Goal: Task Accomplishment & Management: Manage account settings

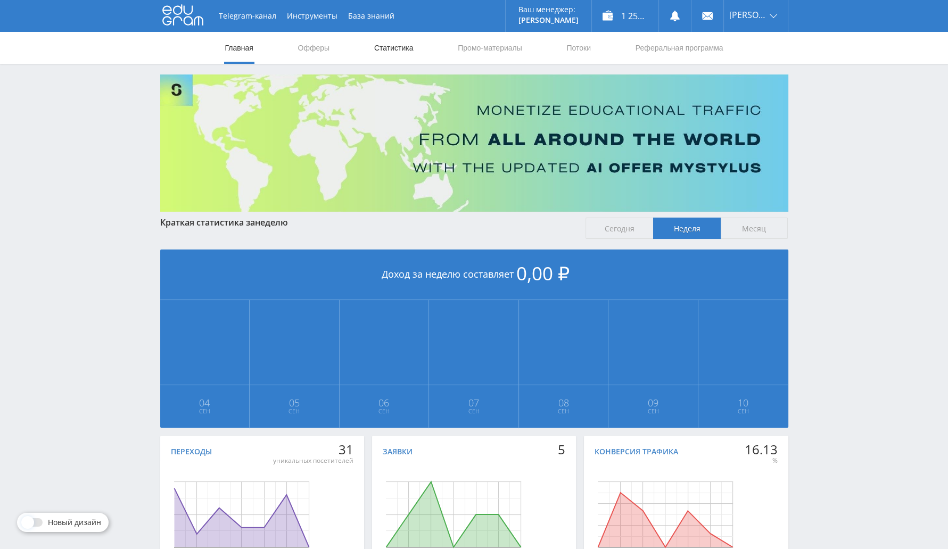
drag, startPoint x: 394, startPoint y: 44, endPoint x: 403, endPoint y: 39, distance: 10.2
click at [394, 44] on link "Статистика" at bounding box center [394, 48] width 42 height 32
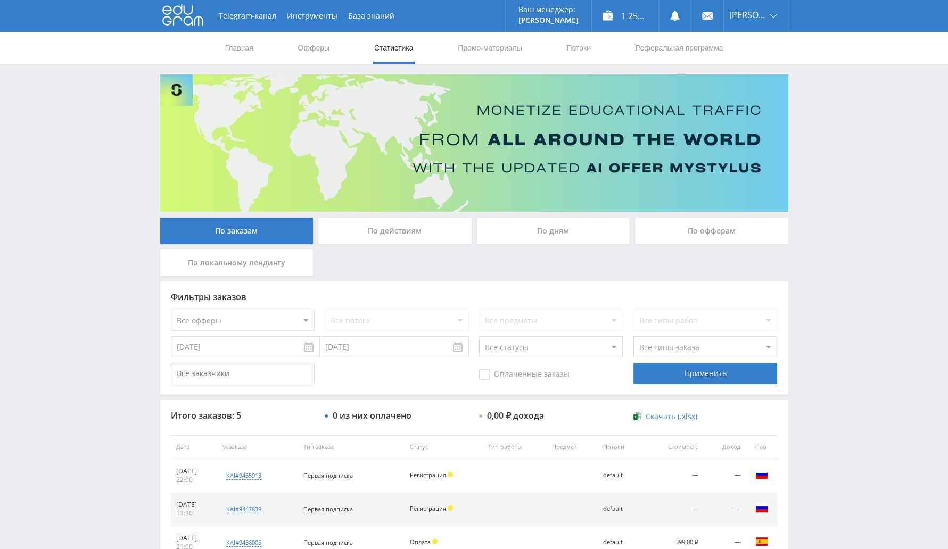
click at [706, 219] on div "По офферам" at bounding box center [711, 231] width 153 height 27
click at [0, 0] on input "По офферам" at bounding box center [0, 0] width 0 height 0
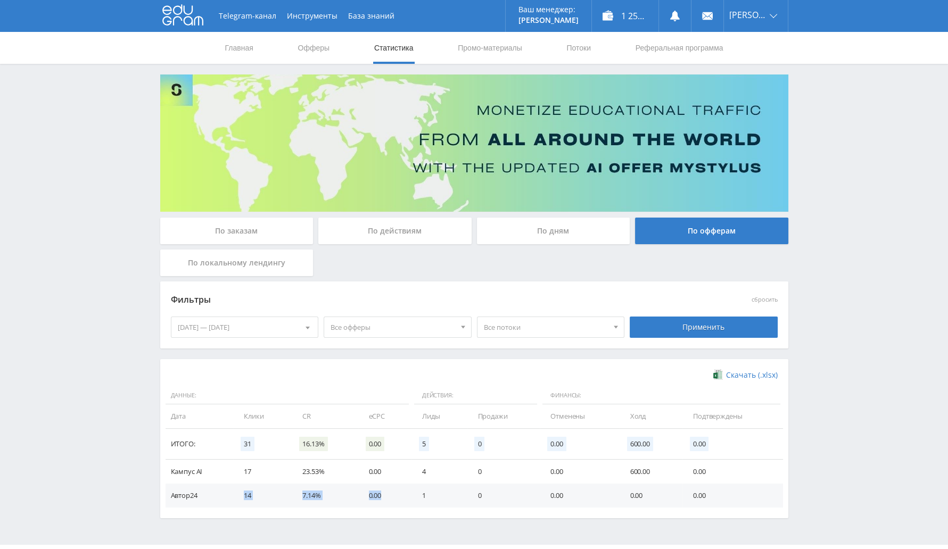
drag, startPoint x: 232, startPoint y: 490, endPoint x: 387, endPoint y: 491, distance: 155.4
click at [387, 491] on tr "Автор24 14 7.14% 0.00 1 0 0.00 0.00 0.00" at bounding box center [474, 496] width 617 height 24
click at [227, 320] on div "[DATE] — [DATE]" at bounding box center [244, 327] width 147 height 20
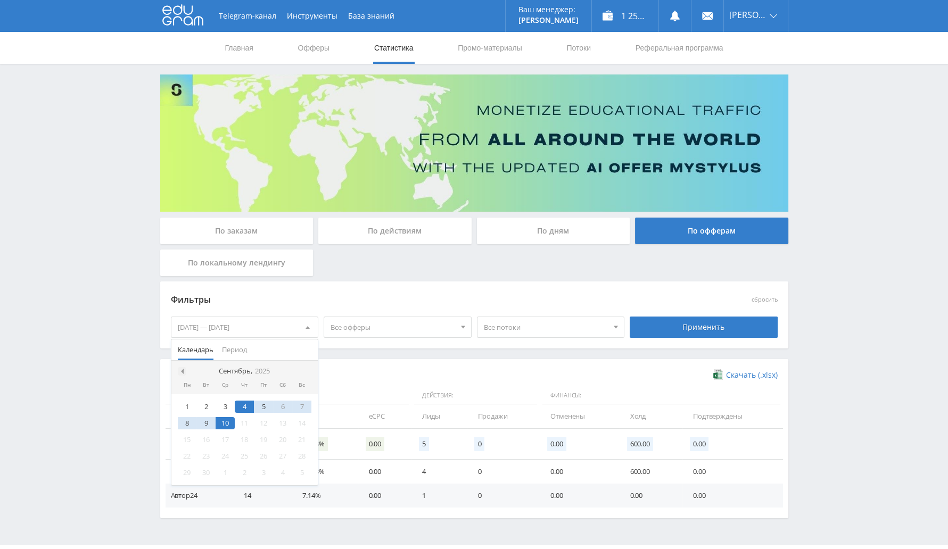
click at [181, 371] on span at bounding box center [180, 371] width 5 height 5
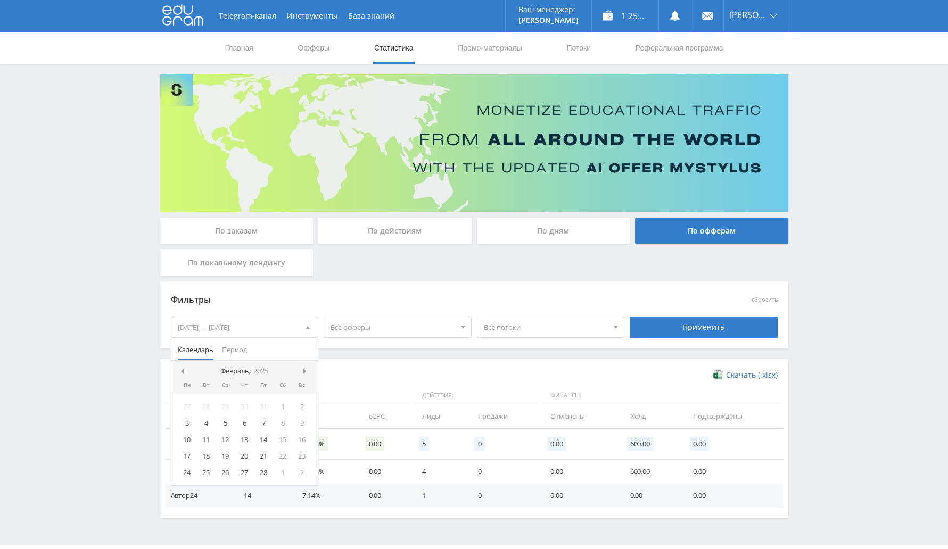
click at [181, 371] on span at bounding box center [180, 371] width 5 height 5
click at [181, 371] on nav "[DATE]" at bounding box center [244, 371] width 147 height 21
click at [179, 368] on nav "[DATE]" at bounding box center [244, 371] width 147 height 21
click at [301, 437] on div "19" at bounding box center [301, 440] width 19 height 12
click at [301, 370] on nav "[DATE]" at bounding box center [244, 371] width 147 height 21
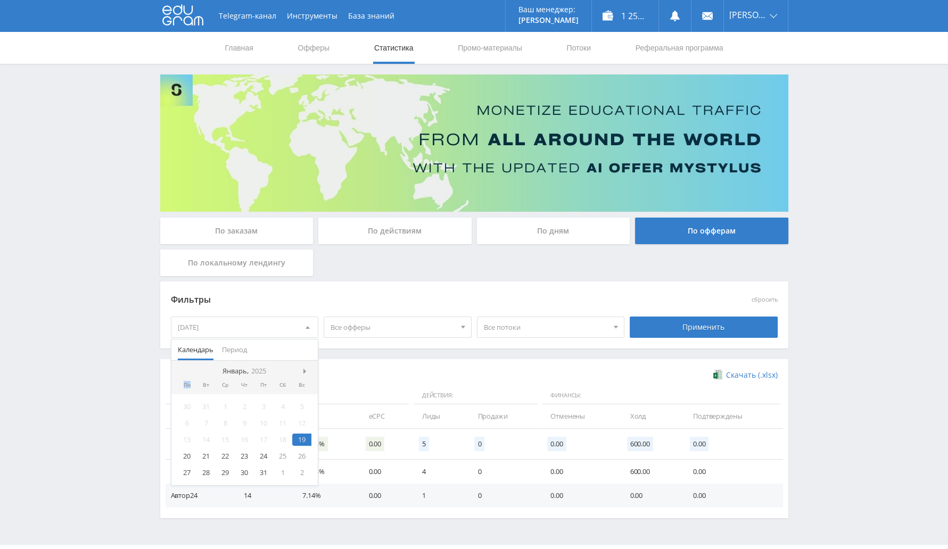
click at [301, 370] on nav "[DATE]" at bounding box center [244, 371] width 147 height 21
click at [308, 372] on span at bounding box center [305, 371] width 5 height 5
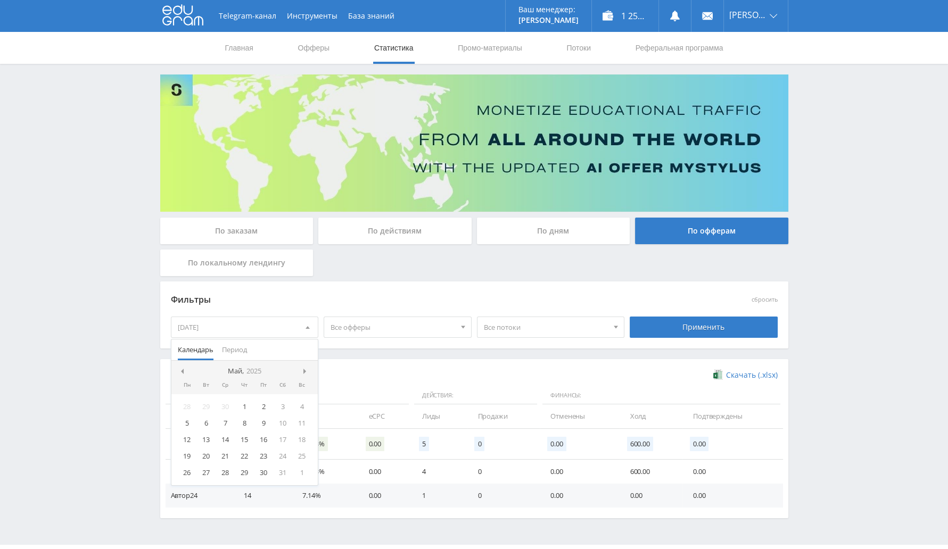
click at [308, 372] on span at bounding box center [305, 371] width 5 height 5
click at [225, 421] on div "10" at bounding box center [225, 423] width 19 height 12
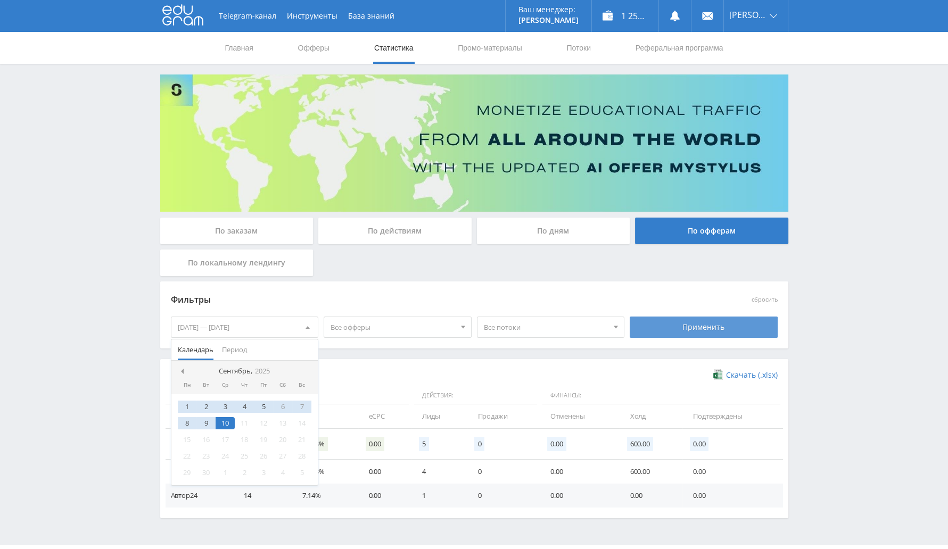
click at [684, 329] on div "Применить" at bounding box center [704, 327] width 148 height 21
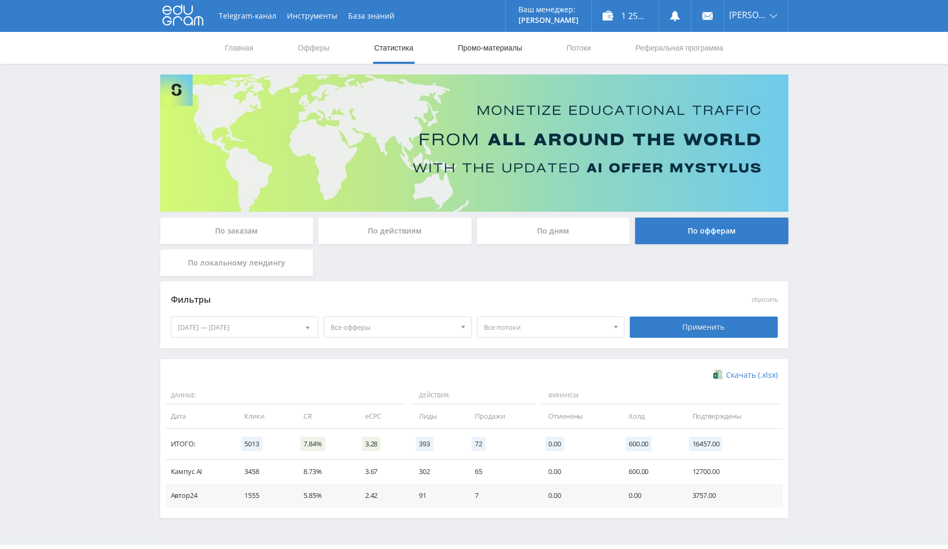
click at [471, 44] on link "Промо-материалы" at bounding box center [490, 48] width 66 height 32
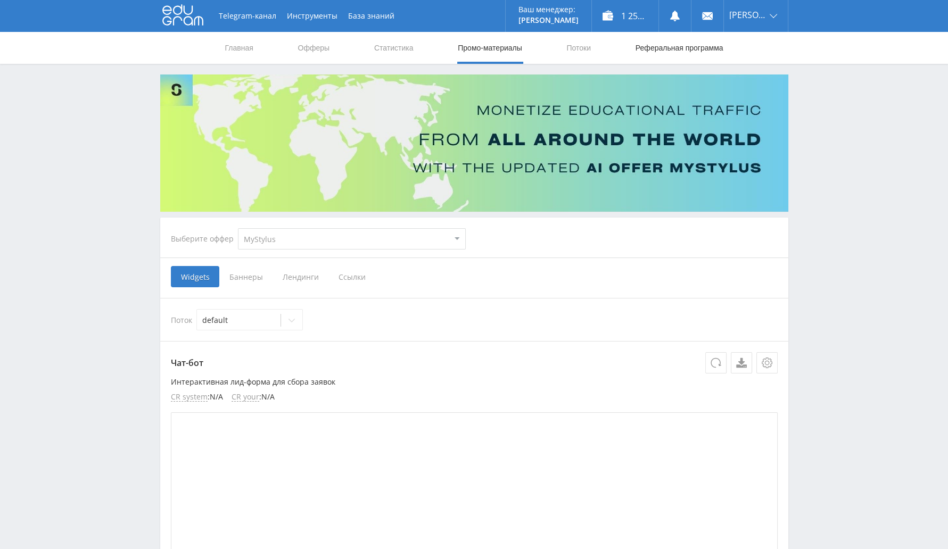
click at [660, 41] on link "Реферальная программа" at bounding box center [679, 48] width 90 height 32
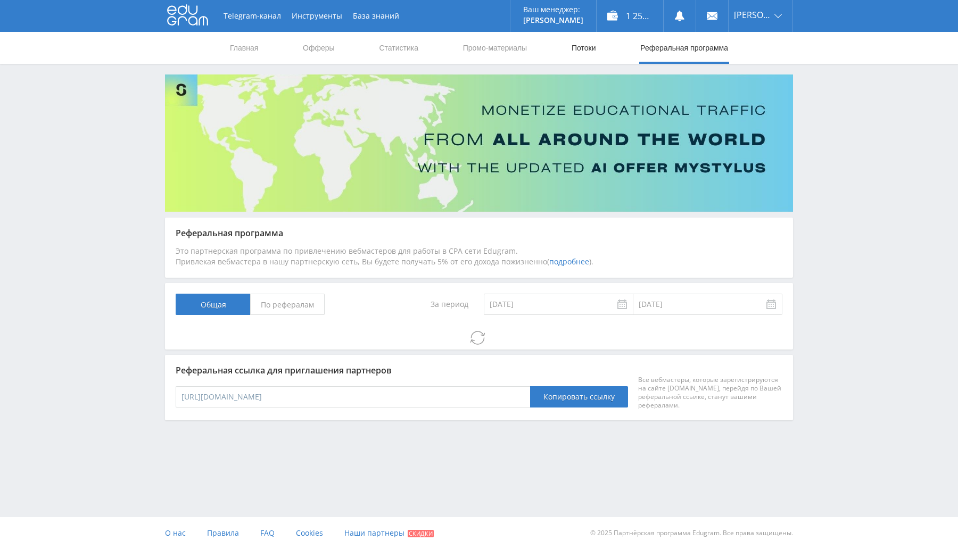
click at [586, 45] on link "Потоки" at bounding box center [584, 48] width 27 height 32
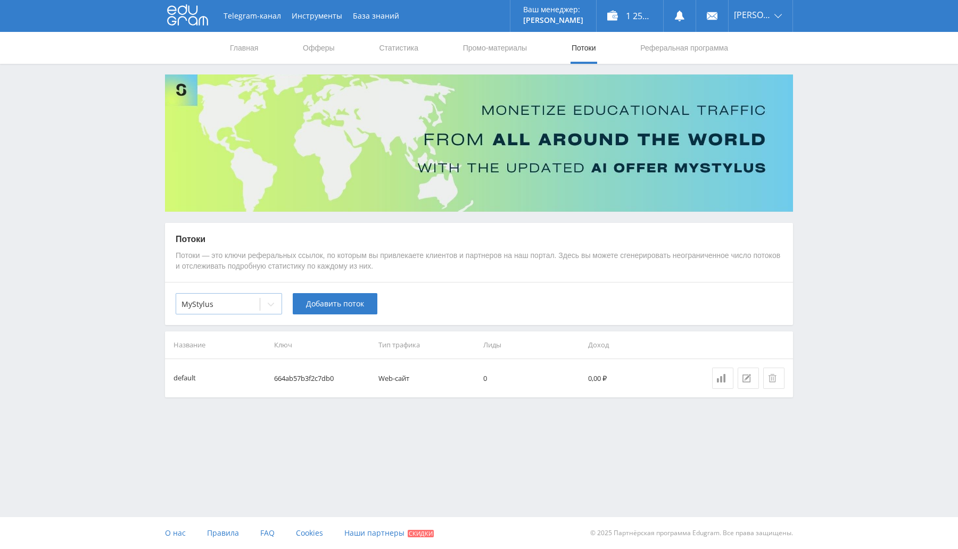
click at [230, 311] on div "MyStylus" at bounding box center [218, 304] width 84 height 15
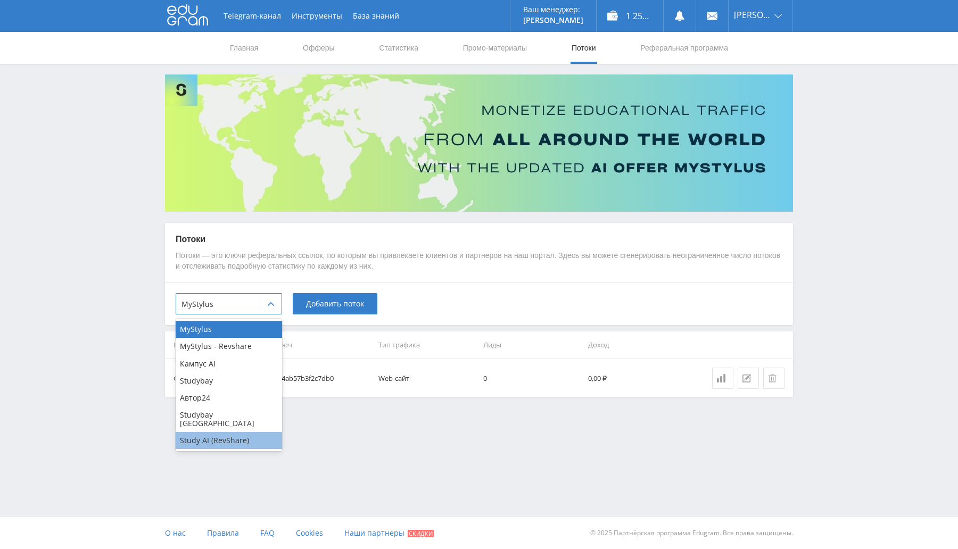
click at [207, 432] on div "Study AI (RevShare)" at bounding box center [229, 440] width 106 height 17
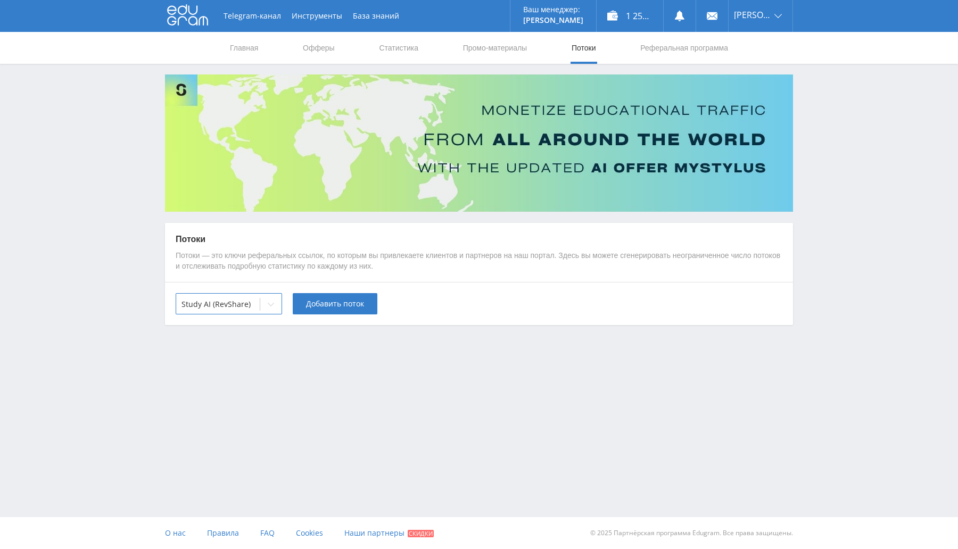
click at [246, 411] on div "Telegram-канал Инструменты База знаний Ваш менеджер: [PERSON_NAME] Online @val_…" at bounding box center [479, 274] width 958 height 549
click at [354, 306] on span "Добавить поток" at bounding box center [335, 304] width 58 height 9
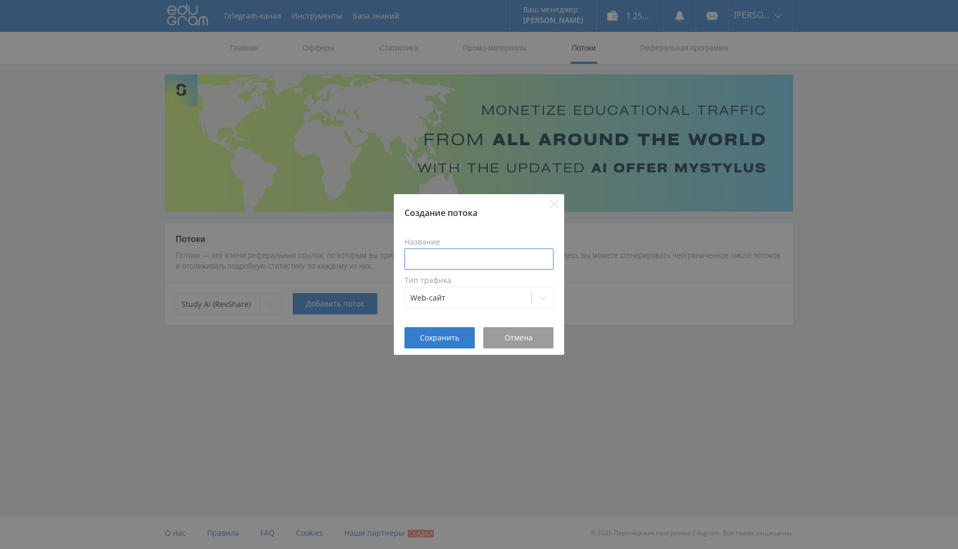
click at [463, 254] on input at bounding box center [478, 259] width 149 height 21
type input "Обучение"
click at [434, 336] on span "Сохранить" at bounding box center [439, 338] width 39 height 9
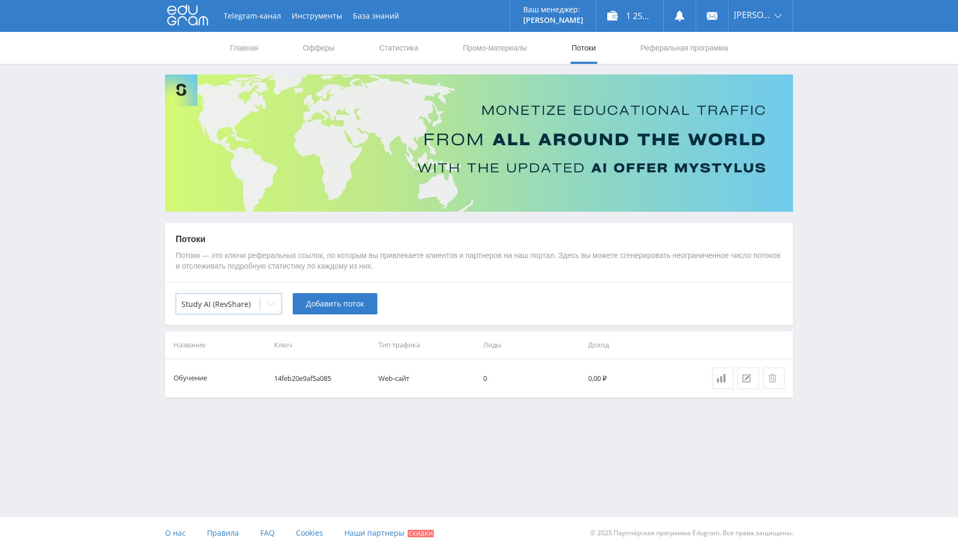
click at [271, 306] on icon at bounding box center [271, 305] width 6 height 4
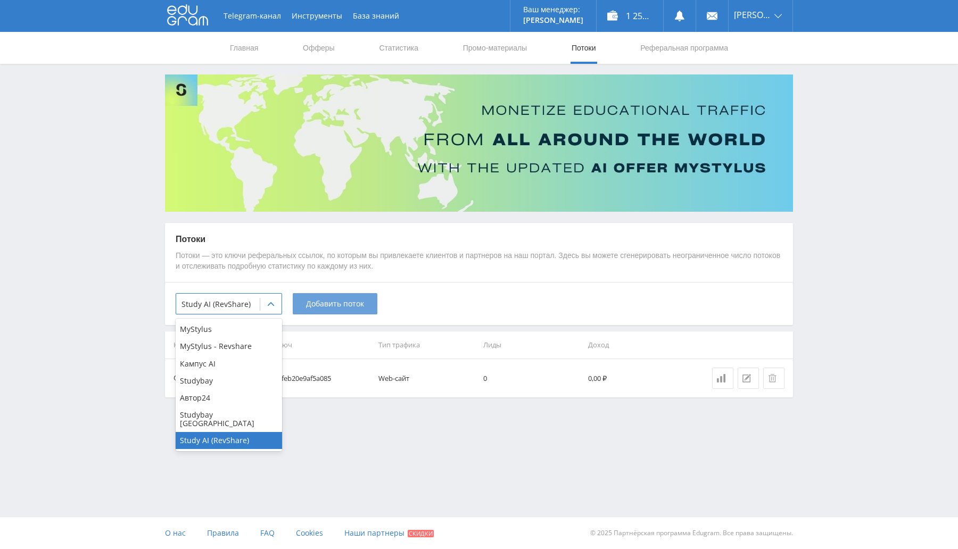
click at [337, 300] on span "Добавить поток" at bounding box center [335, 304] width 58 height 9
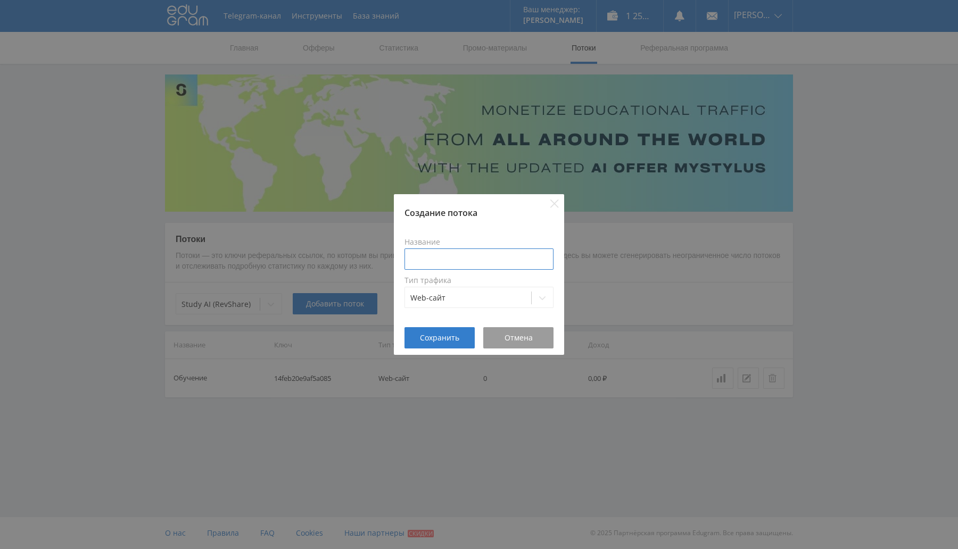
click at [453, 260] on input at bounding box center [478, 259] width 149 height 21
type input "Презентации"
click at [444, 344] on button "Сохранить" at bounding box center [439, 337] width 70 height 21
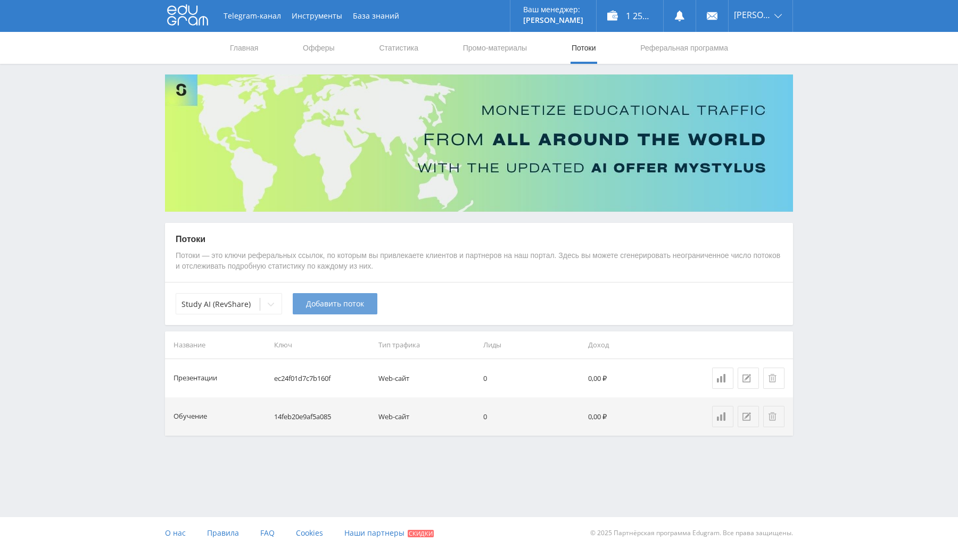
click at [304, 298] on button "Добавить поток" at bounding box center [335, 303] width 85 height 21
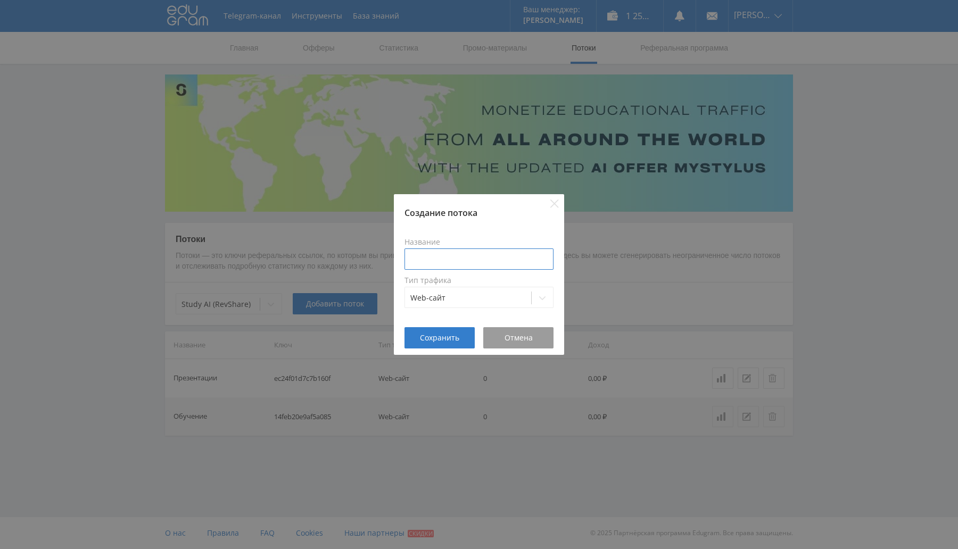
click at [437, 252] on input at bounding box center [478, 259] width 149 height 21
type input "Задачи"
click at [456, 331] on button "Сохранить" at bounding box center [439, 337] width 70 height 21
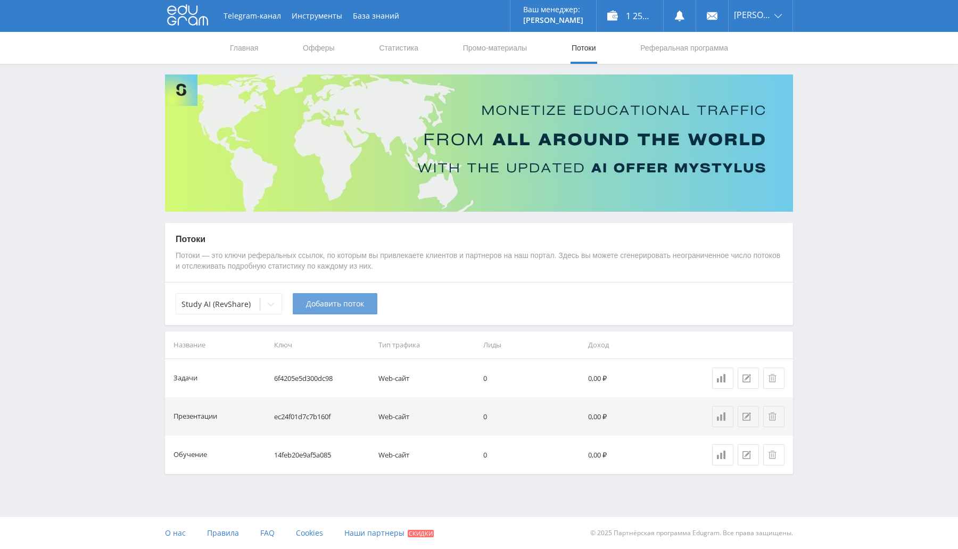
click at [351, 312] on button "Добавить поток" at bounding box center [335, 303] width 85 height 21
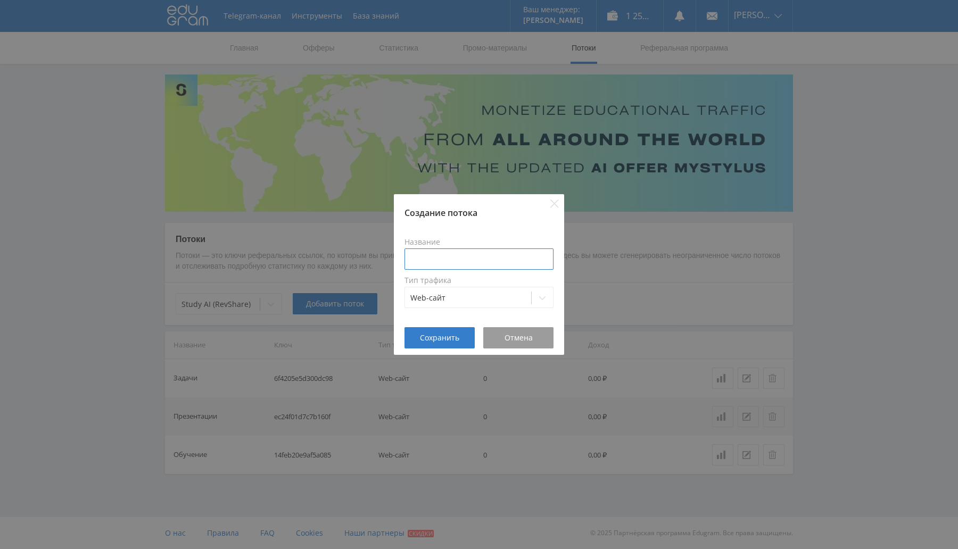
click at [434, 255] on input at bounding box center [478, 259] width 149 height 21
type input "Ген. изображений"
click at [458, 336] on span "Сохранить" at bounding box center [439, 338] width 39 height 9
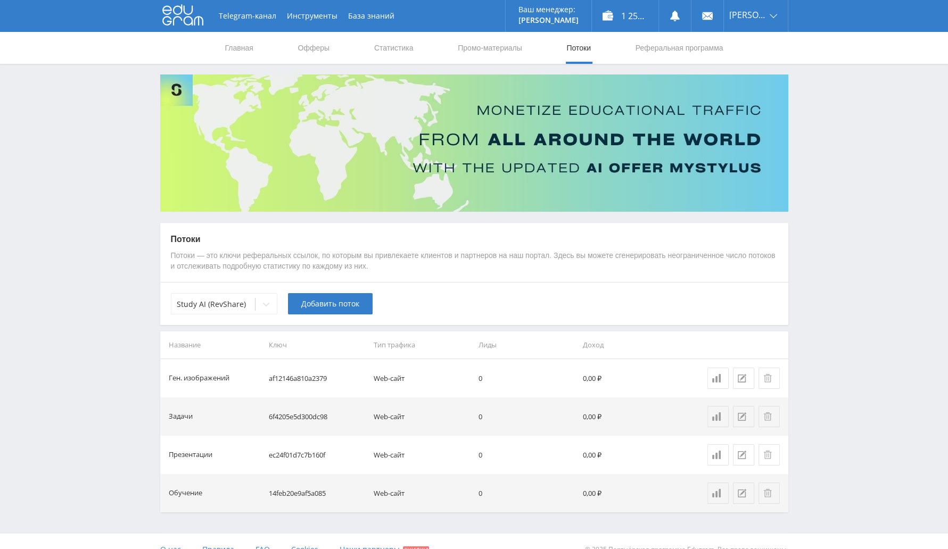
drag, startPoint x: 333, startPoint y: 312, endPoint x: 354, endPoint y: 308, distance: 22.1
click at [333, 312] on button "Добавить поток" at bounding box center [330, 303] width 85 height 21
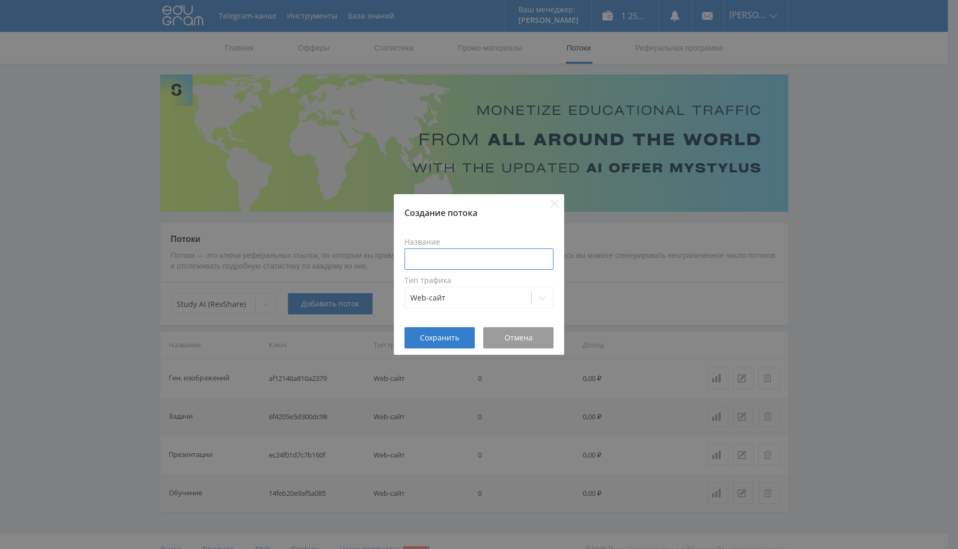
click at [509, 254] on input at bounding box center [478, 259] width 149 height 21
type input "Ген. видео"
click at [450, 332] on button "Сохранить" at bounding box center [439, 337] width 70 height 21
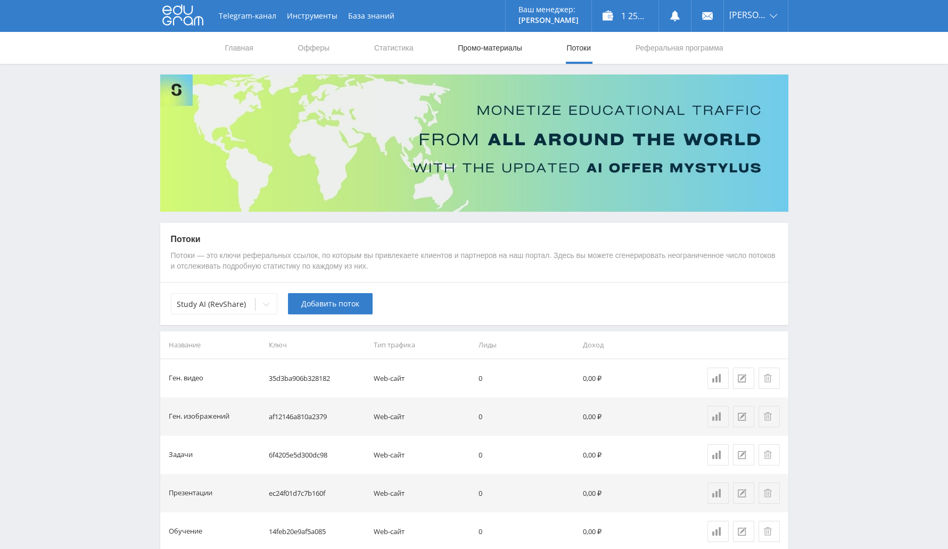
click at [474, 54] on link "Промо-материалы" at bounding box center [490, 48] width 66 height 32
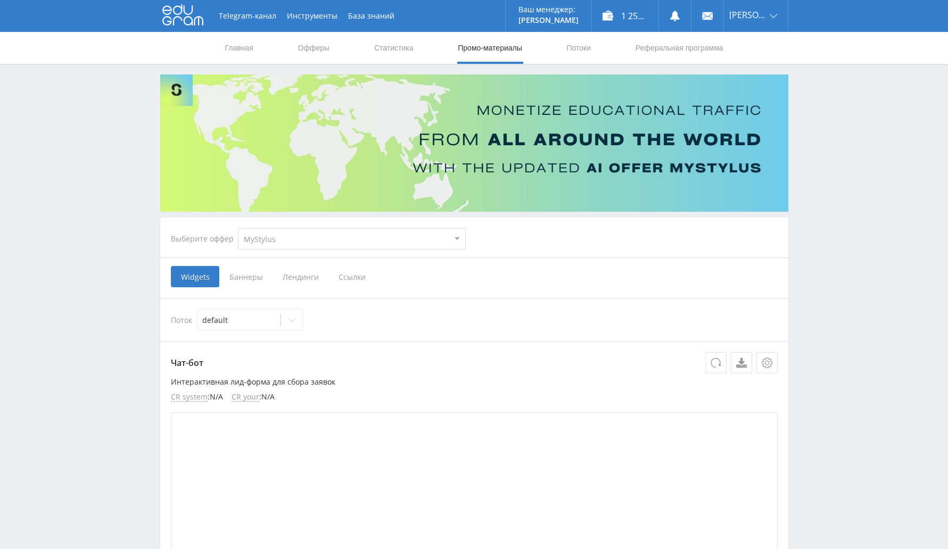
click at [303, 233] on select "MyStylus MyStylus - Revshare Кампус AI Studybay Автор24 Studybay [GEOGRAPHIC_DA…" at bounding box center [352, 238] width 228 height 21
select select "376"
click at [238, 228] on select "MyStylus MyStylus - Revshare Кампус AI Studybay Автор24 Studybay [GEOGRAPHIC_DA…" at bounding box center [352, 238] width 228 height 21
select select "376"
click at [247, 274] on span "Ссылки" at bounding box center [242, 276] width 47 height 21
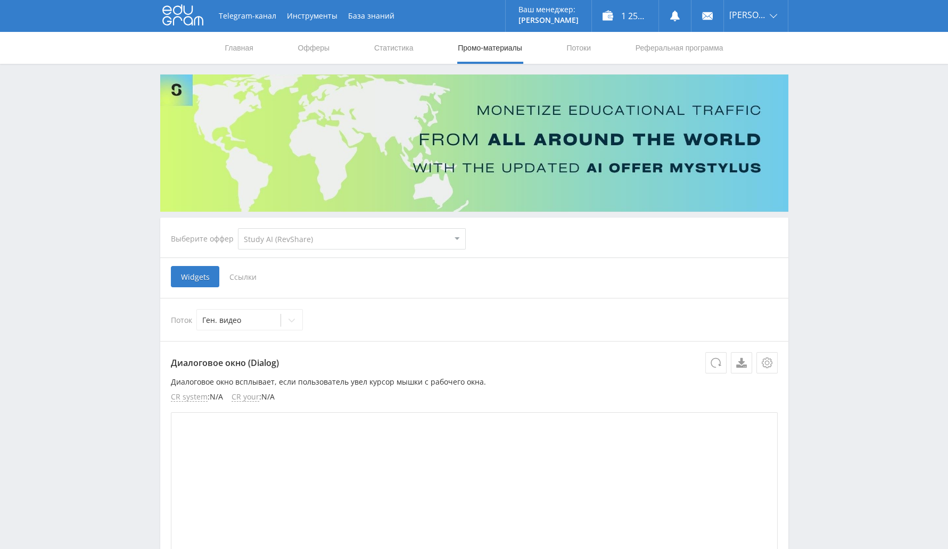
click at [0, 0] on input "Ссылки" at bounding box center [0, 0] width 0 height 0
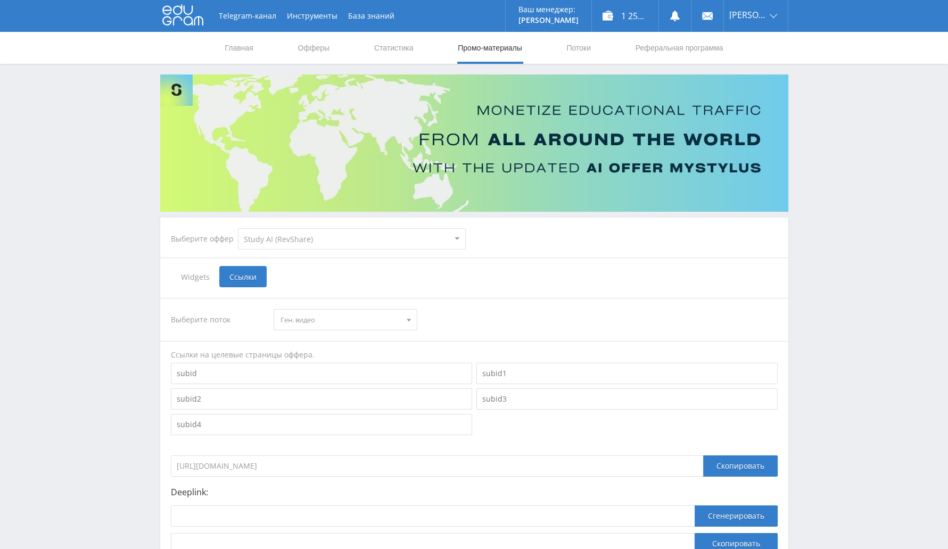
click at [340, 320] on span "Ген. видео" at bounding box center [340, 320] width 120 height 20
click at [328, 371] on button "Задачи" at bounding box center [345, 369] width 143 height 15
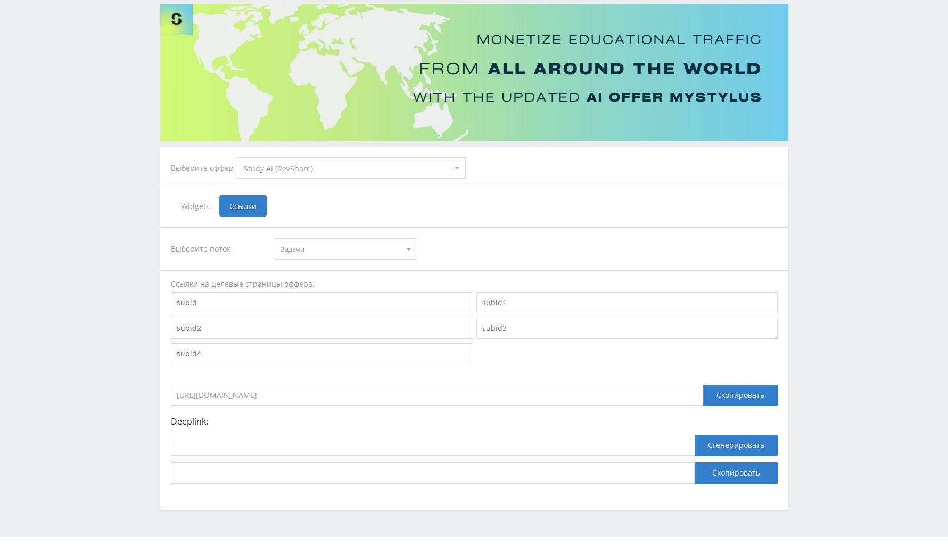
scroll to position [90, 0]
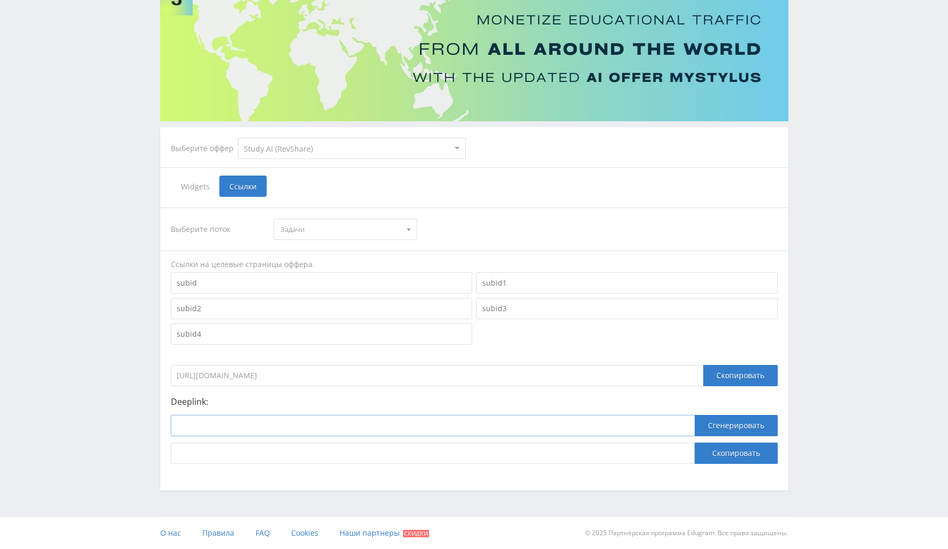
click at [318, 423] on input at bounding box center [433, 425] width 524 height 21
paste input "[URL]"
type input "[URL]"
click at [731, 423] on button "Сгенерировать" at bounding box center [736, 425] width 83 height 21
click at [756, 456] on button "Скопировать" at bounding box center [736, 453] width 83 height 21
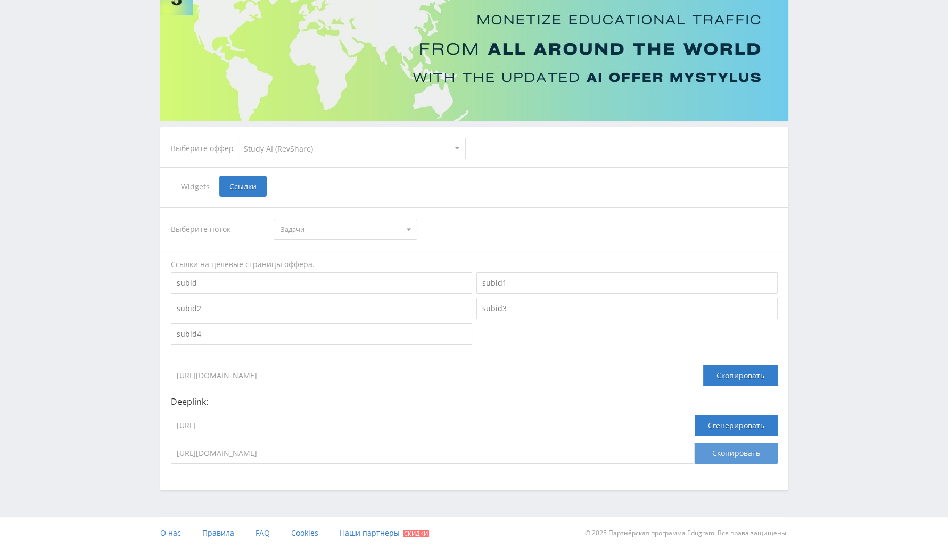
click at [755, 458] on button "Скопировать" at bounding box center [736, 453] width 83 height 21
click at [315, 236] on span "Задачи" at bounding box center [340, 229] width 120 height 20
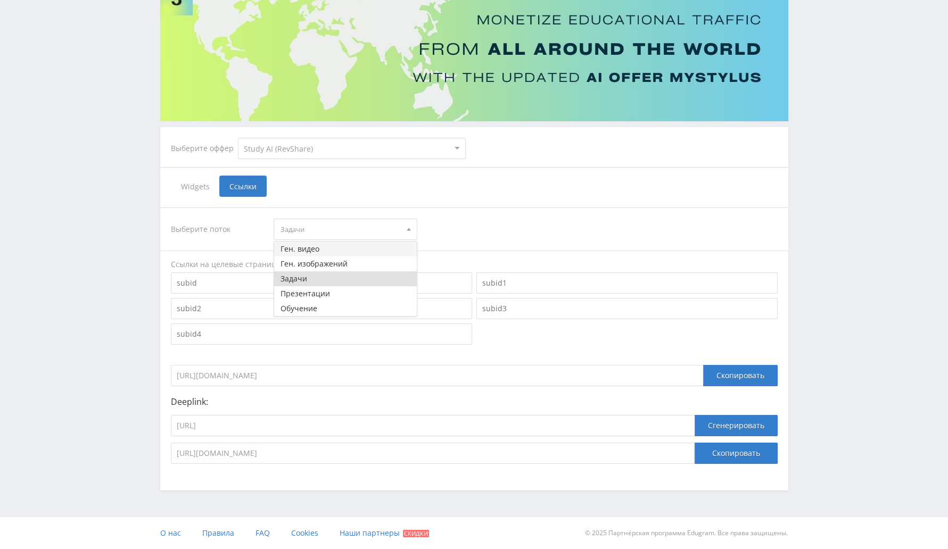
click at [330, 254] on button "Ген. видео" at bounding box center [345, 249] width 143 height 15
click at [362, 427] on input "[URL]" at bounding box center [433, 425] width 524 height 21
paste input "videogen"
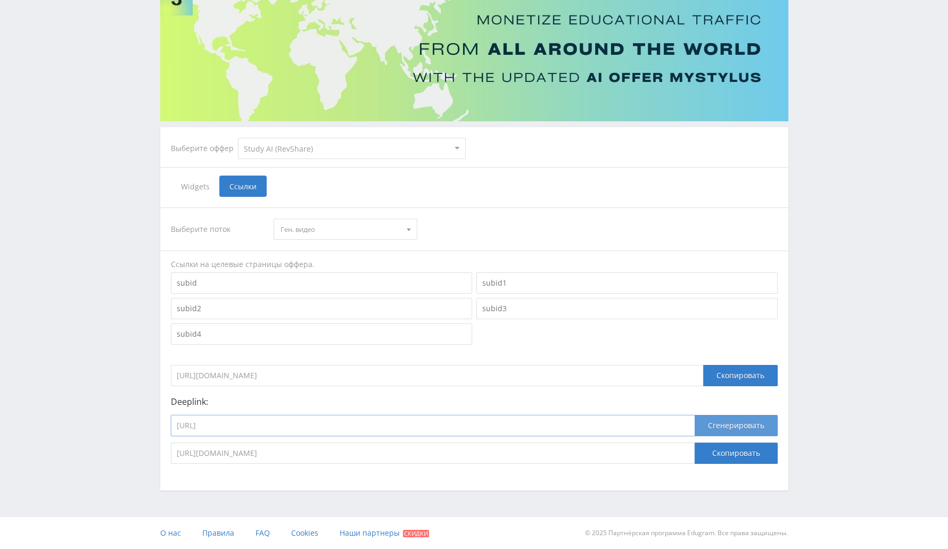
type input "[URL]"
click at [739, 422] on button "Сгенерировать" at bounding box center [736, 425] width 83 height 21
click at [739, 454] on button "Скопировать" at bounding box center [736, 453] width 83 height 21
click at [403, 420] on input "[URL]" at bounding box center [433, 425] width 524 height 21
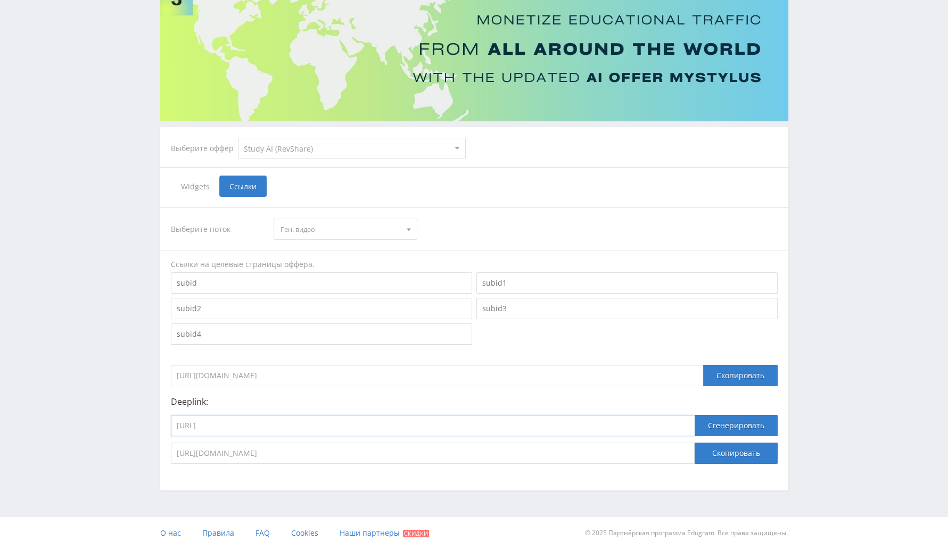
click at [403, 420] on input "[URL]" at bounding box center [433, 425] width 524 height 21
paste input "generate_presentation_plus_bot"
type input "[URL]"
click at [712, 424] on button "Сгенерировать" at bounding box center [736, 425] width 83 height 21
click at [724, 456] on button "Скопировать" at bounding box center [736, 453] width 83 height 21
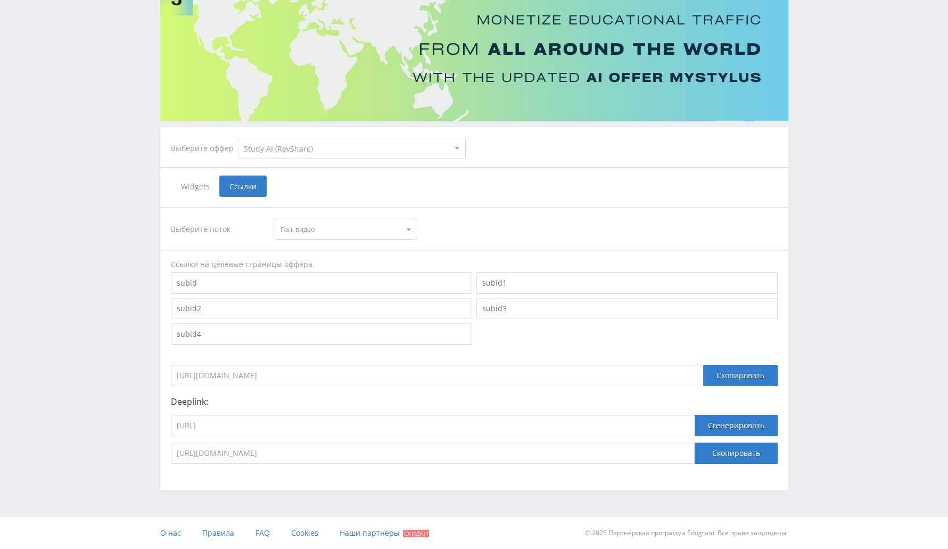
click at [325, 237] on span "Ген. видео" at bounding box center [340, 229] width 120 height 20
click at [329, 288] on button "Презентации" at bounding box center [345, 293] width 143 height 15
click at [729, 425] on button "Сгенерировать" at bounding box center [736, 425] width 83 height 21
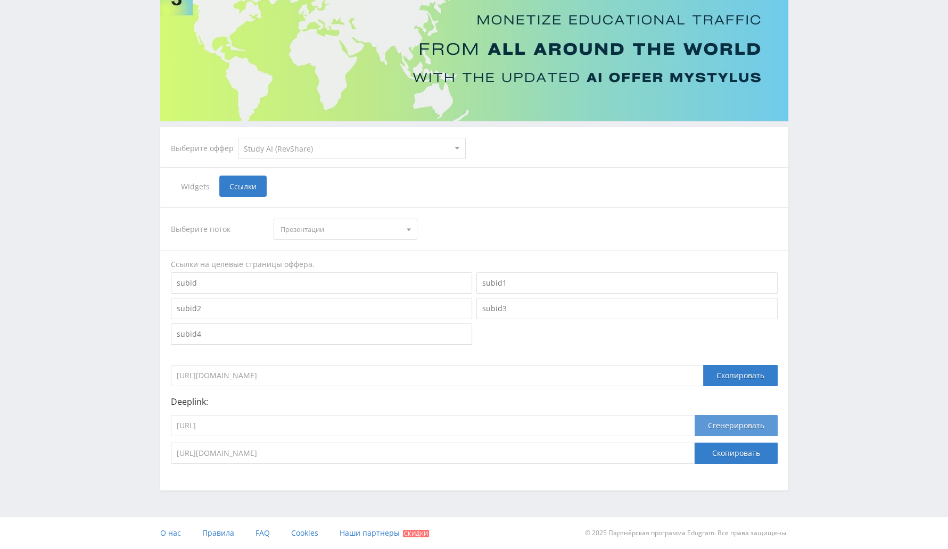
click at [729, 425] on button "Сгенерировать" at bounding box center [736, 425] width 83 height 21
click at [739, 449] on button "Скопировать" at bounding box center [736, 453] width 83 height 21
click at [319, 147] on select "MyStylus MyStylus - Revshare Кампус AI Studybay Автор24 Studybay [GEOGRAPHIC_DA…" at bounding box center [352, 148] width 228 height 21
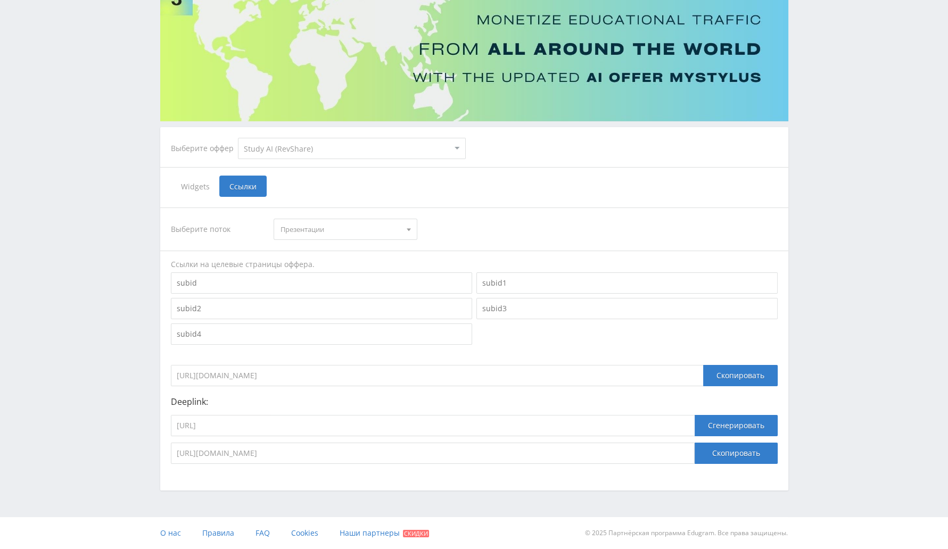
click at [238, 138] on select "MyStylus MyStylus - Revshare Кампус AI Studybay Автор24 Studybay [GEOGRAPHIC_DA…" at bounding box center [352, 148] width 228 height 21
click at [324, 233] on span "Презентации" at bounding box center [340, 229] width 120 height 20
click at [331, 261] on button "Ген. изображений" at bounding box center [345, 264] width 143 height 15
click at [461, 419] on input "[URL]" at bounding box center [433, 425] width 524 height 21
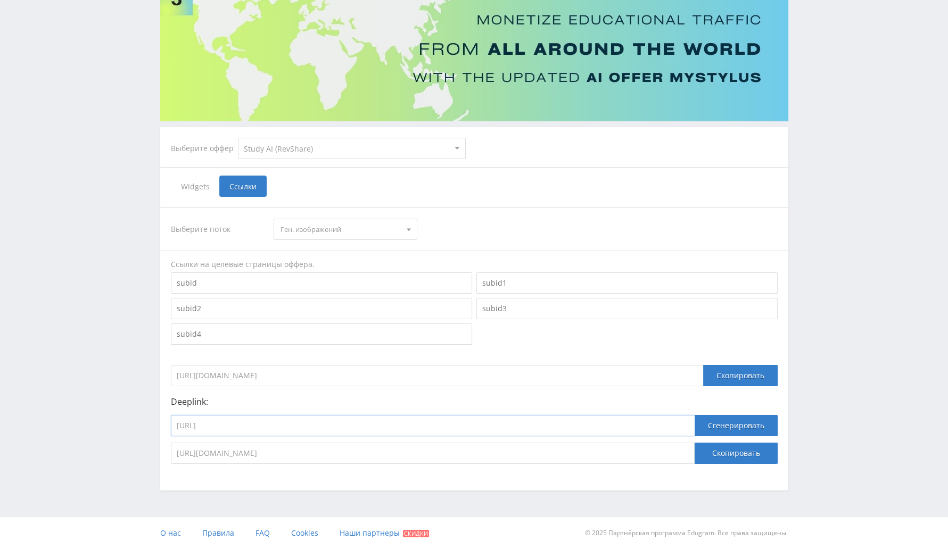
click at [461, 419] on input "[URL]" at bounding box center [433, 425] width 524 height 21
paste input "open_ai_image"
type input "[URL]"
click at [724, 424] on button "Сгенерировать" at bounding box center [736, 425] width 83 height 21
click at [729, 458] on button "Скопировать" at bounding box center [736, 453] width 83 height 21
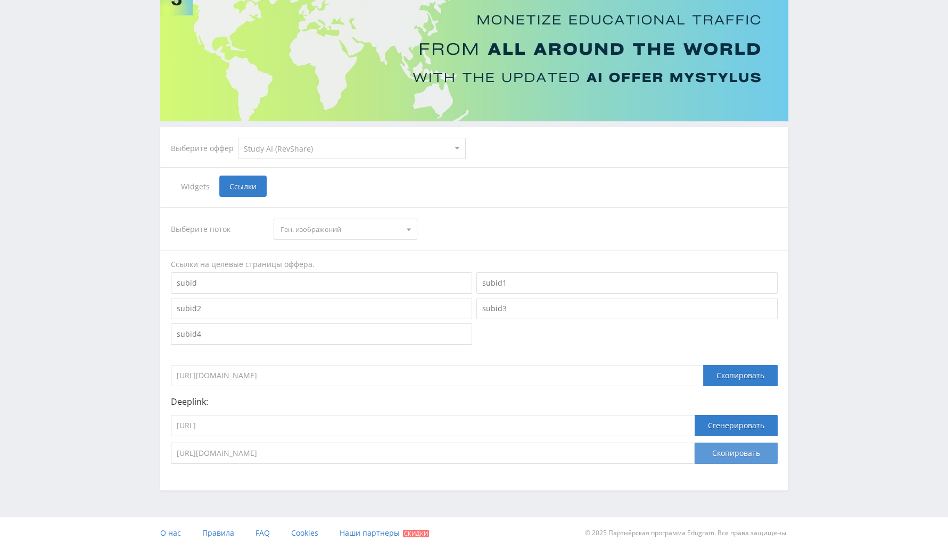
click at [742, 451] on button "Скопировать" at bounding box center [736, 453] width 83 height 21
click at [259, 181] on span "Ссылки" at bounding box center [242, 186] width 47 height 21
click at [0, 0] on input "Ссылки" at bounding box center [0, 0] width 0 height 0
click at [283, 151] on select "MyStylus MyStylus - Revshare Кампус AI Studybay Автор24 Studybay [GEOGRAPHIC_DA…" at bounding box center [352, 148] width 228 height 21
click at [238, 138] on select "MyStylus MyStylus - Revshare Кампус AI Studybay Автор24 Studybay [GEOGRAPHIC_DA…" at bounding box center [352, 148] width 228 height 21
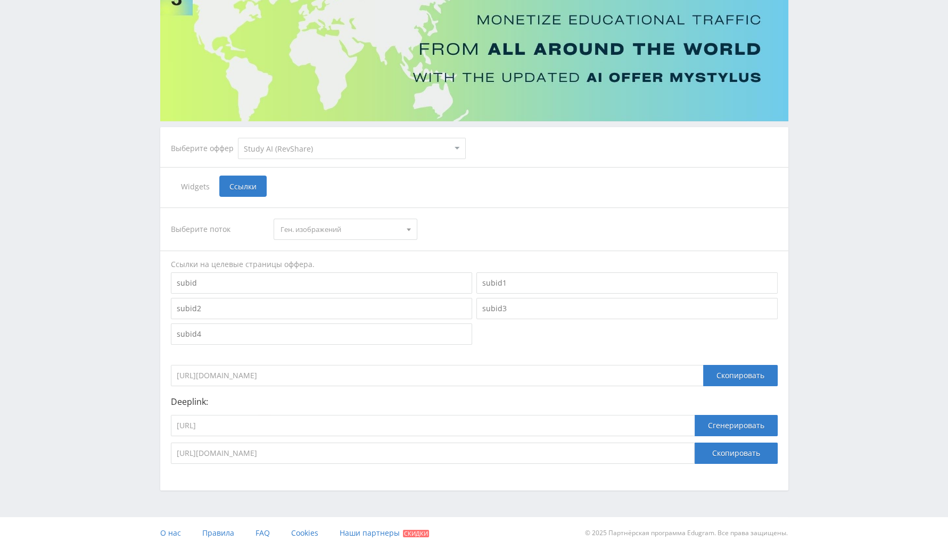
click at [299, 237] on span "Ген. изображений" at bounding box center [340, 229] width 120 height 20
click at [304, 307] on button "Обучение" at bounding box center [345, 308] width 143 height 15
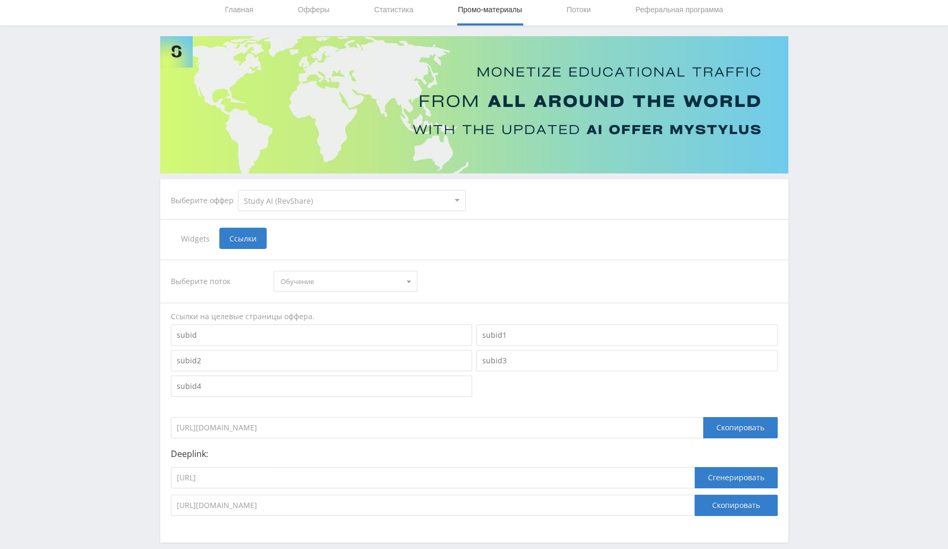
scroll to position [0, 0]
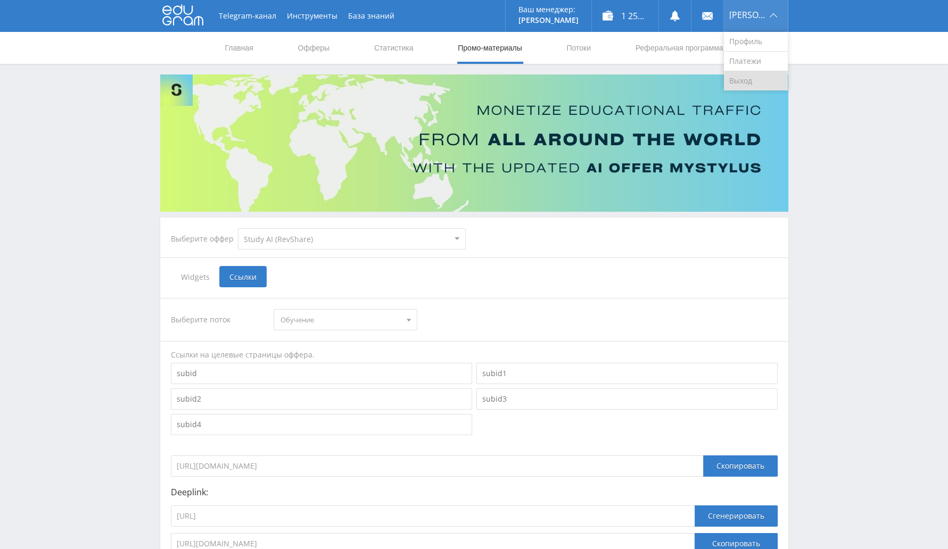
click at [751, 86] on link "Выход" at bounding box center [756, 80] width 64 height 19
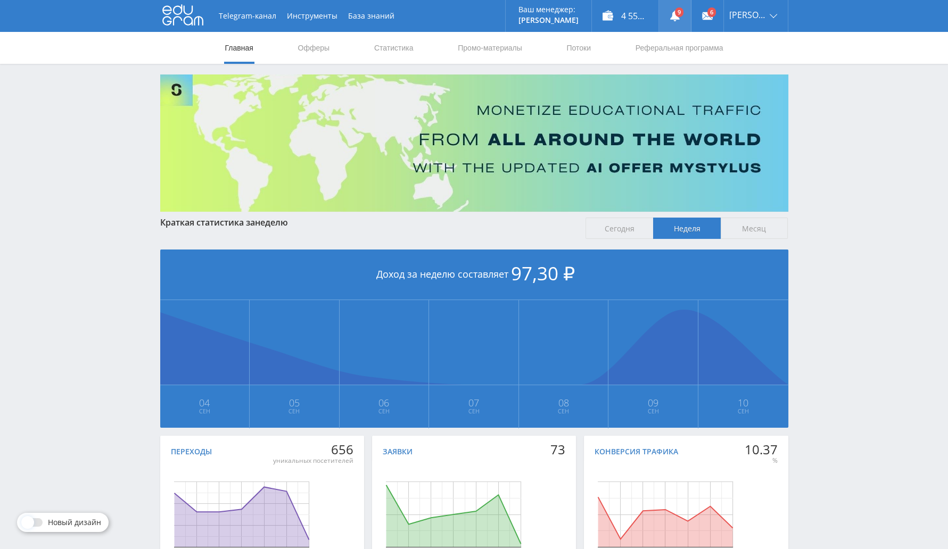
click at [688, 15] on link at bounding box center [675, 16] width 32 height 32
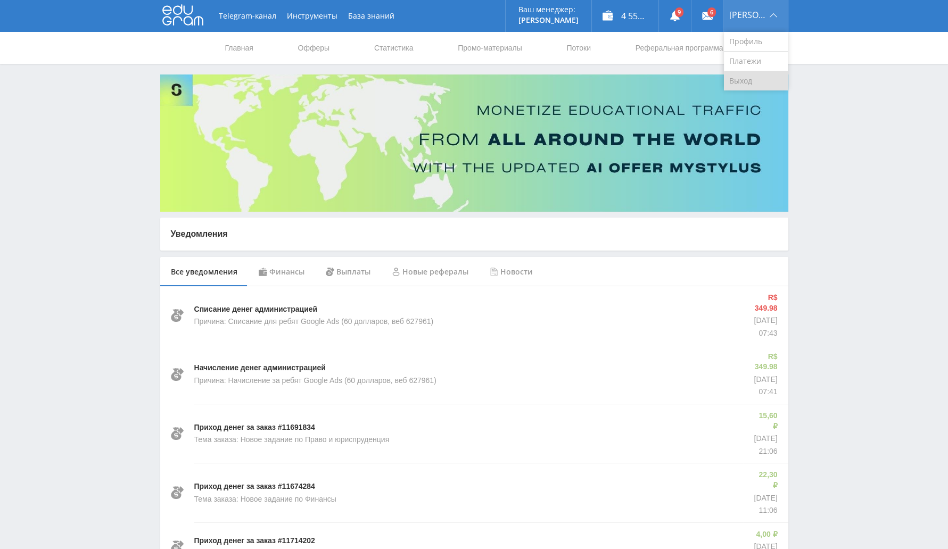
click at [759, 80] on link "Выход" at bounding box center [756, 80] width 64 height 19
